Goal: Find specific page/section: Find specific page/section

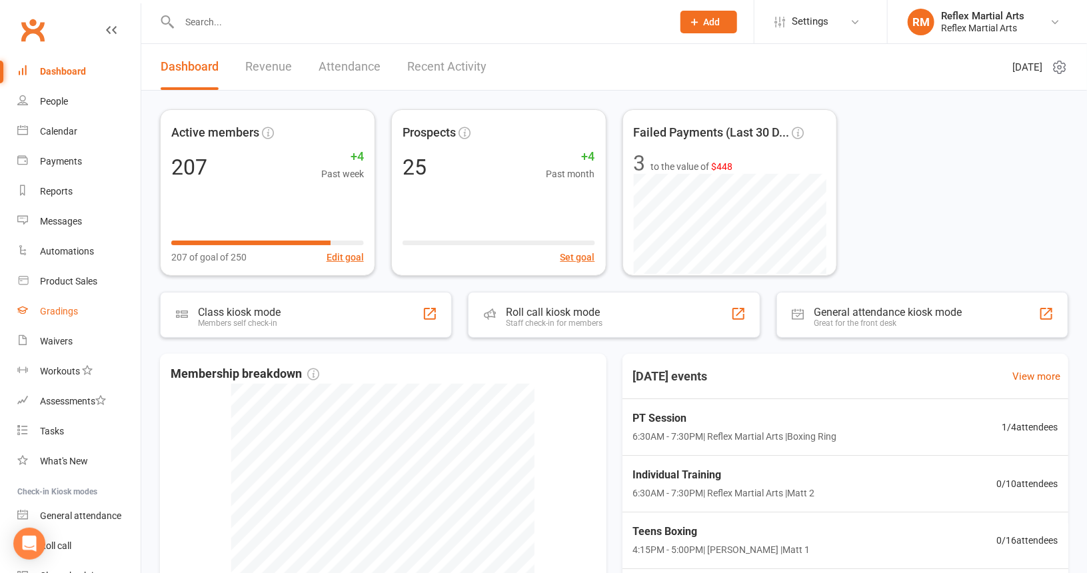
click at [77, 312] on link "Gradings" at bounding box center [78, 312] width 123 height 30
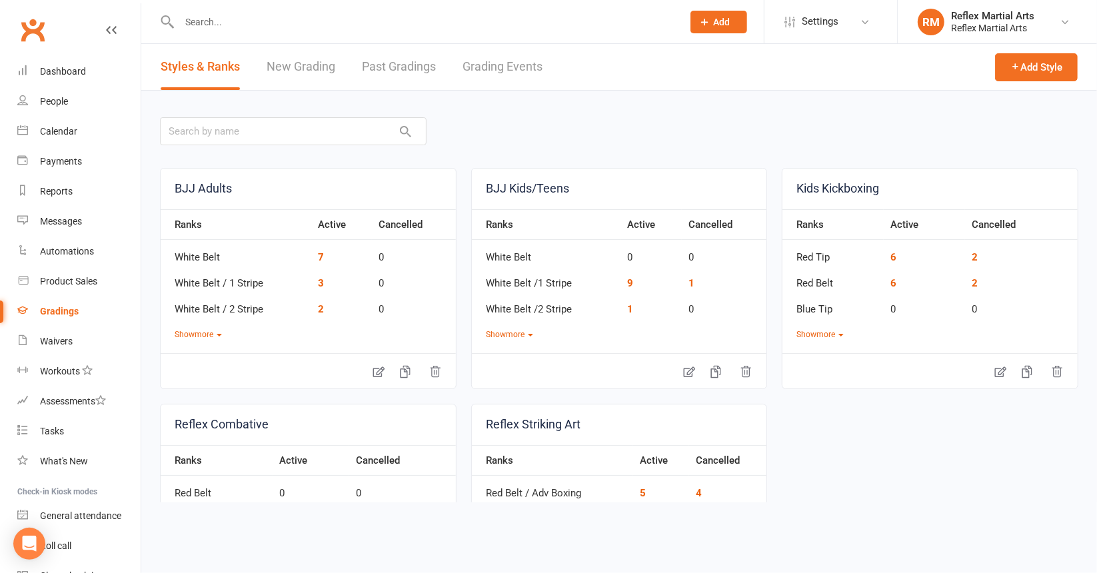
click at [493, 61] on link "Grading Events" at bounding box center [502, 67] width 80 height 46
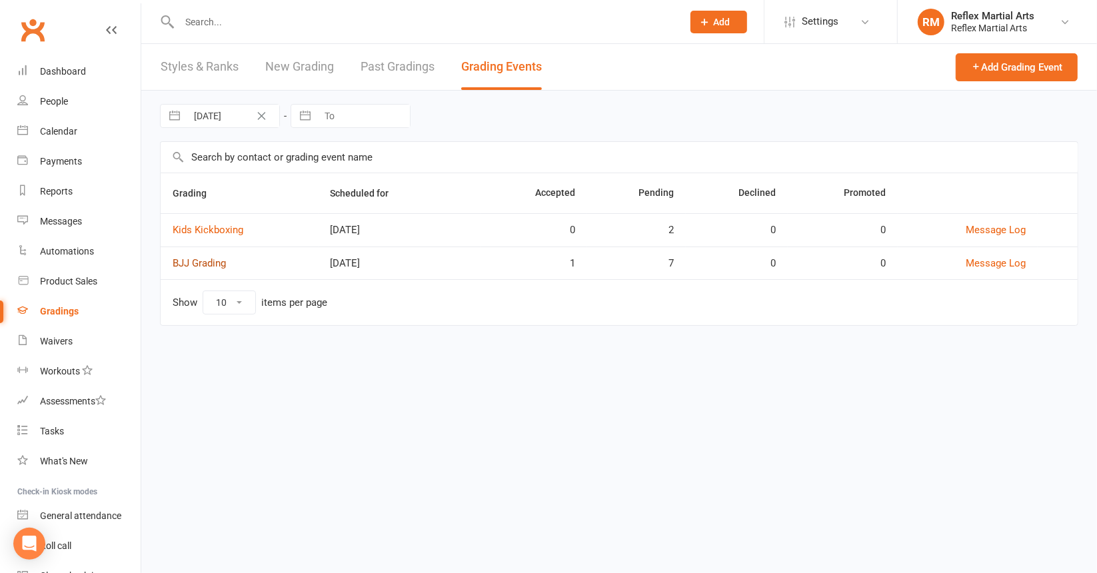
click at [195, 261] on link "BJJ Grading" at bounding box center [199, 263] width 53 height 12
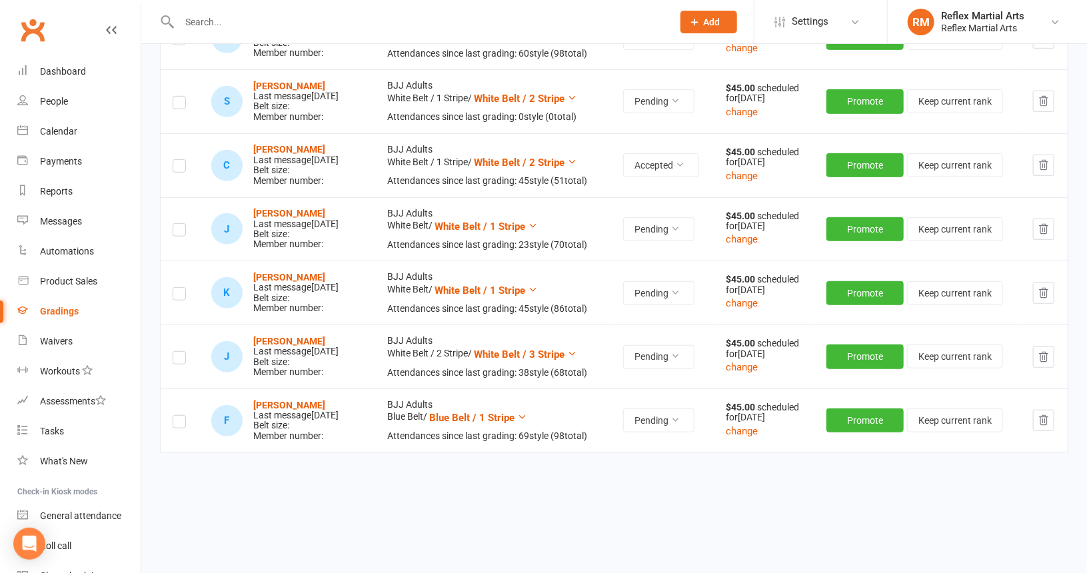
scroll to position [333, 0]
